Goal: Transaction & Acquisition: Book appointment/travel/reservation

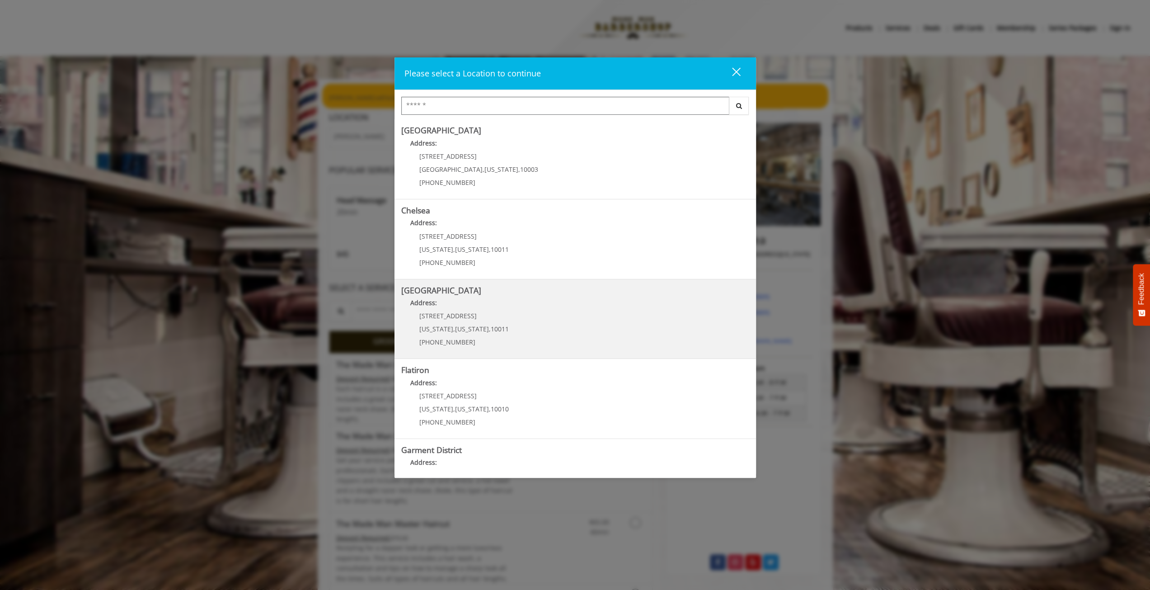
scroll to position [44, 0]
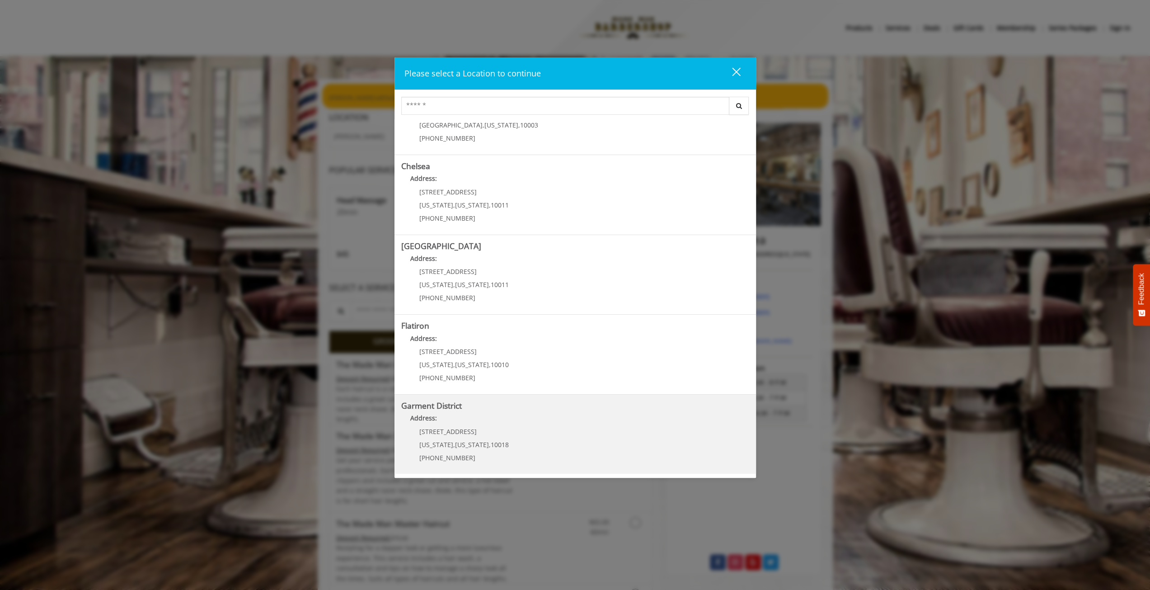
click at [433, 412] on District "Garment District Address: [STREET_ADDRESS][US_STATE][US_STATE] (212) 997-4247" at bounding box center [575, 434] width 348 height 66
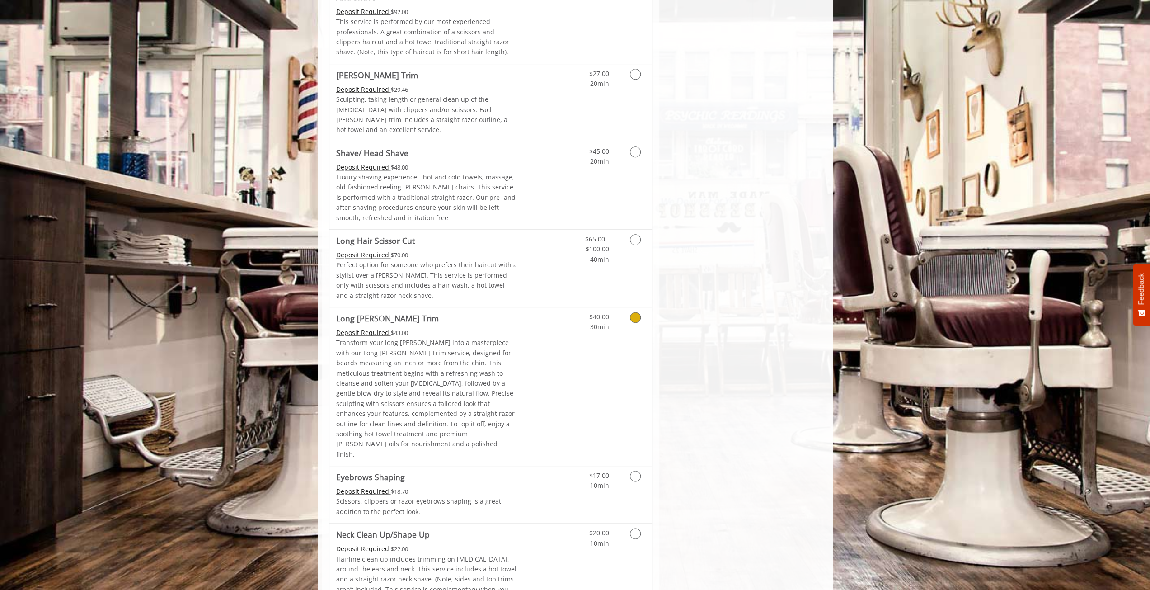
scroll to position [1007, 0]
click at [633, 70] on icon "Grooming services" at bounding box center [635, 75] width 11 height 11
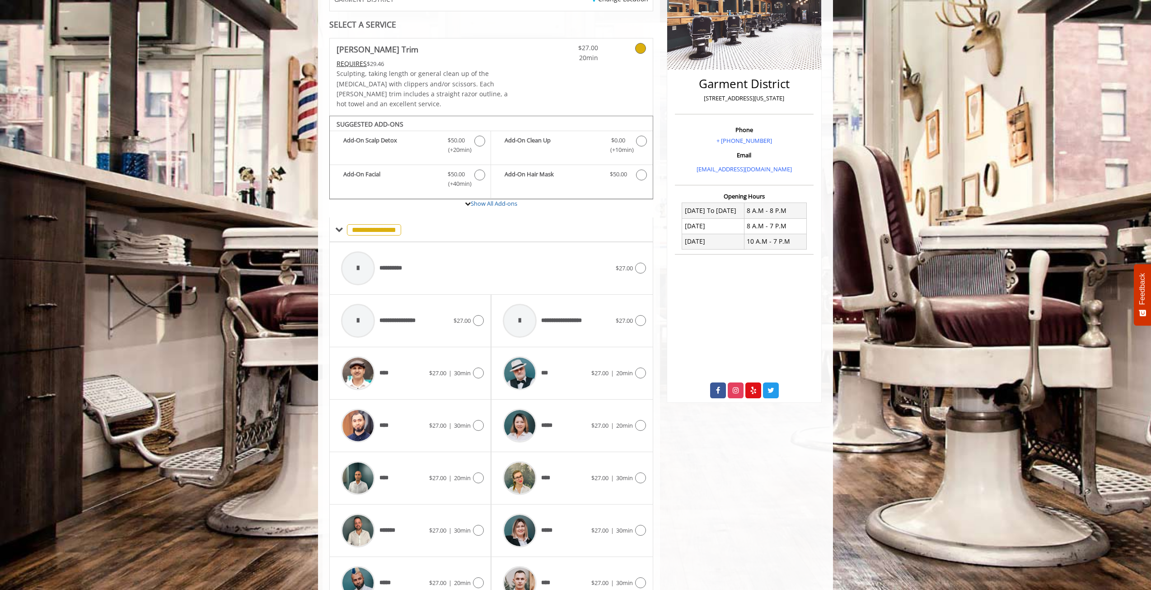
scroll to position [206, 0]
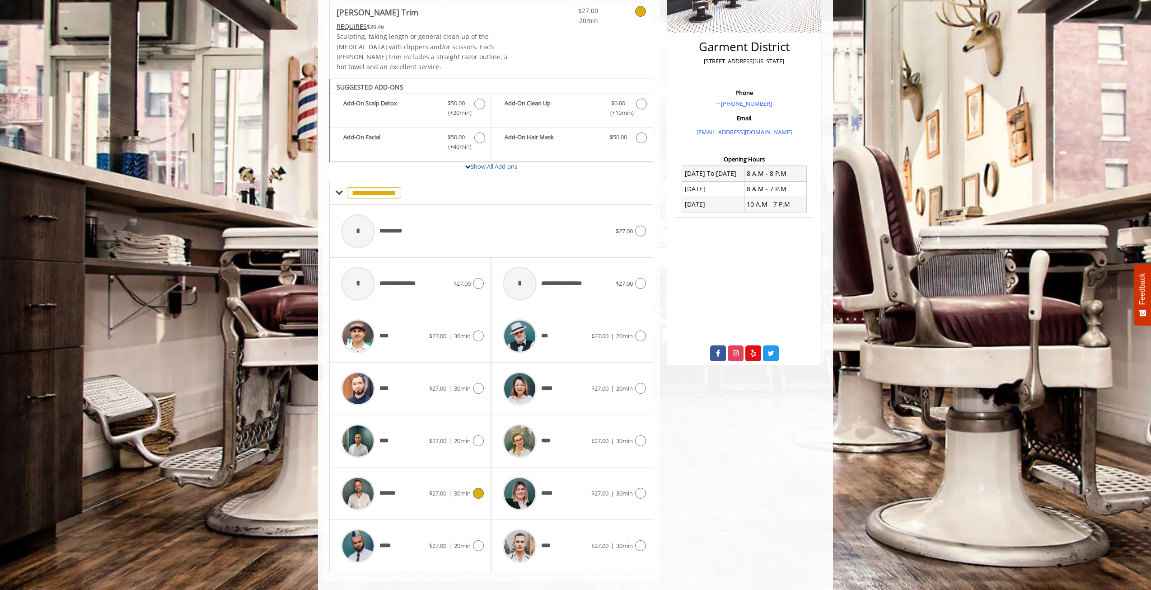
click at [359, 480] on img at bounding box center [358, 493] width 34 height 34
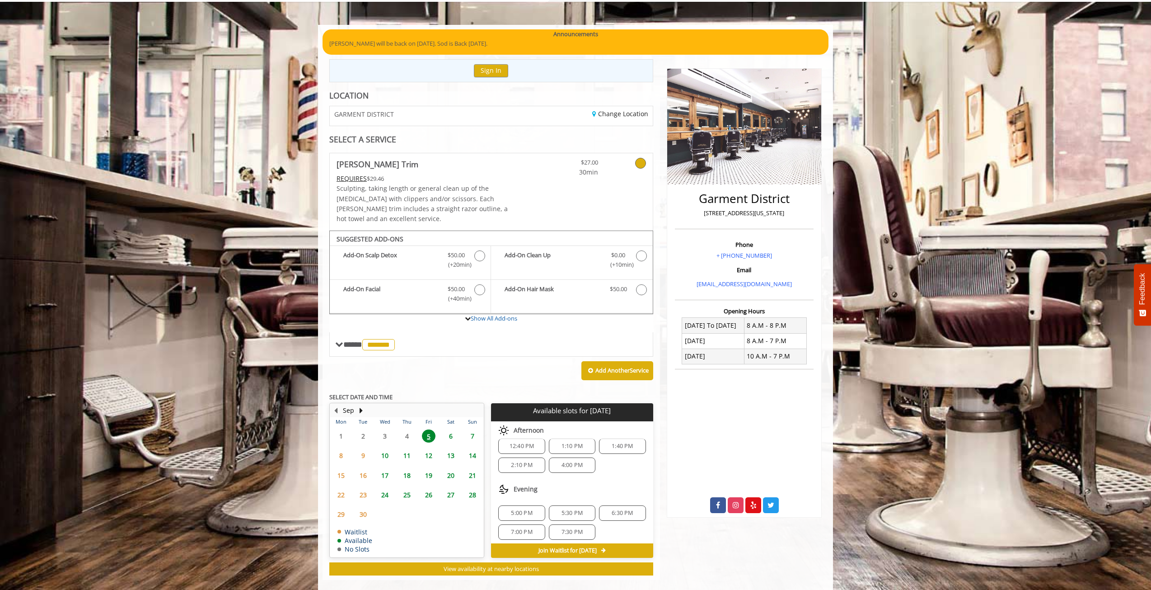
scroll to position [10, 0]
click at [334, 332] on div "**** ******* ********" at bounding box center [491, 344] width 324 height 24
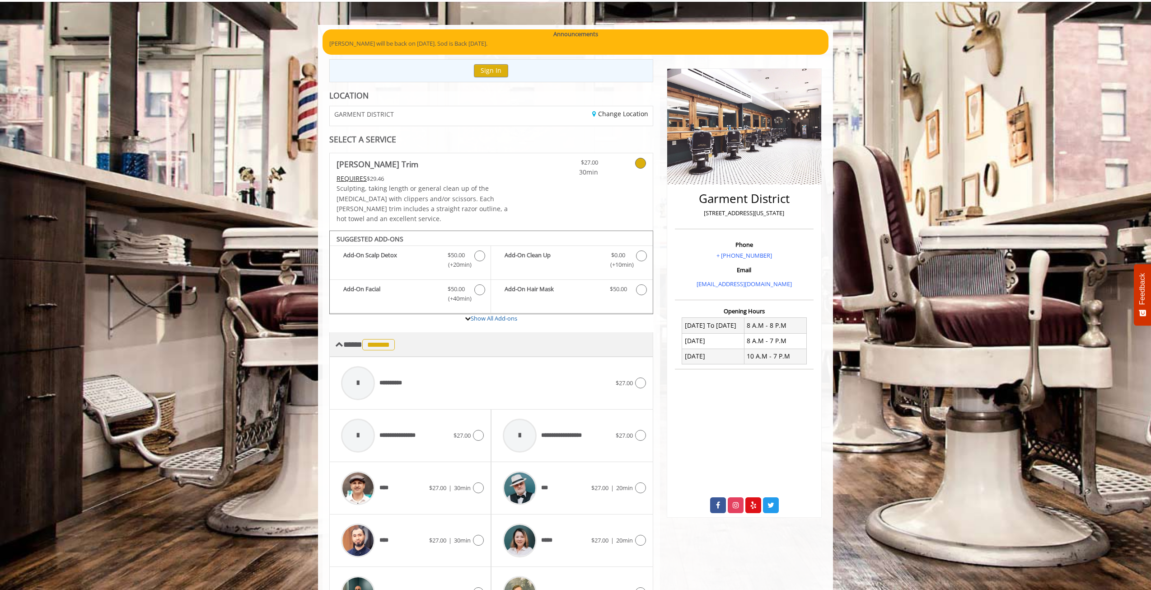
click at [392, 339] on span "*******" at bounding box center [378, 344] width 33 height 11
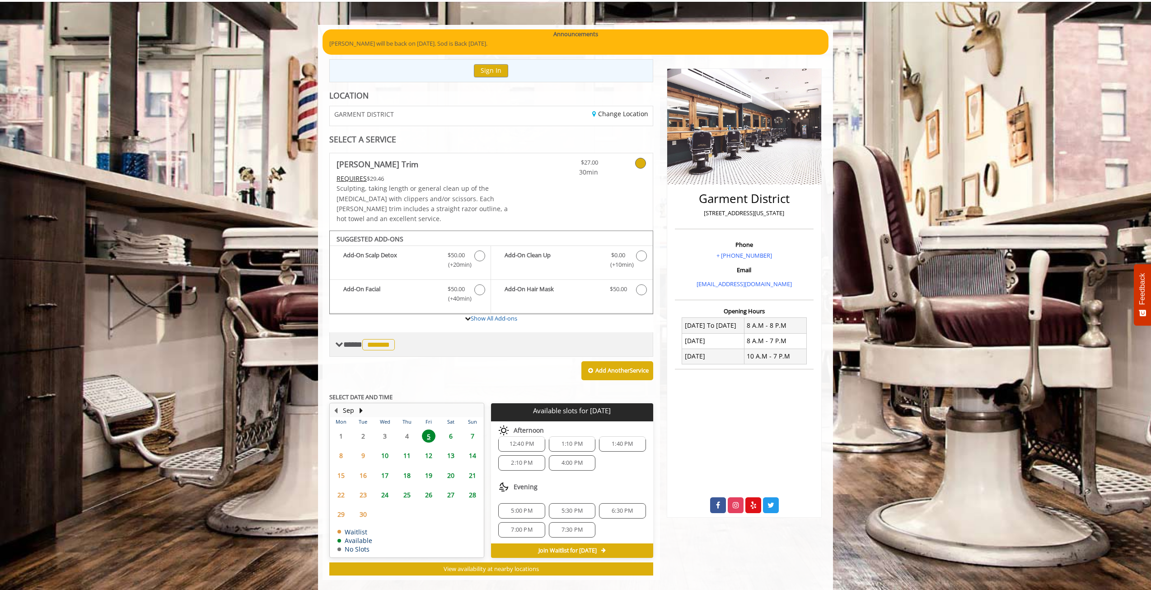
click at [343, 340] on span at bounding box center [339, 344] width 8 height 8
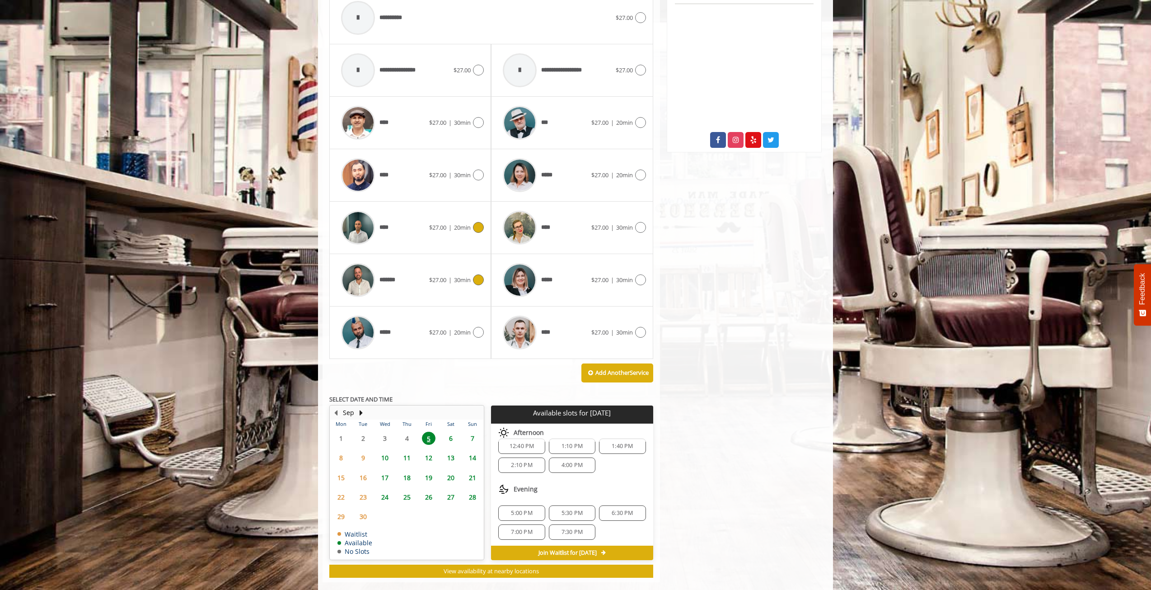
scroll to position [420, 0]
